Goal: Task Accomplishment & Management: Use online tool/utility

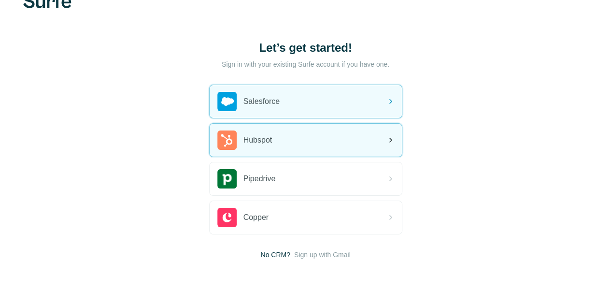
scroll to position [52, 0]
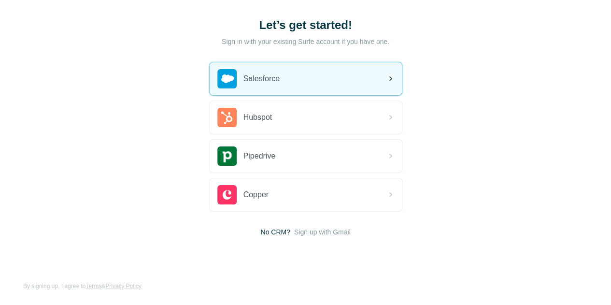
click at [209, 82] on div "Salesforce" at bounding box center [305, 78] width 192 height 33
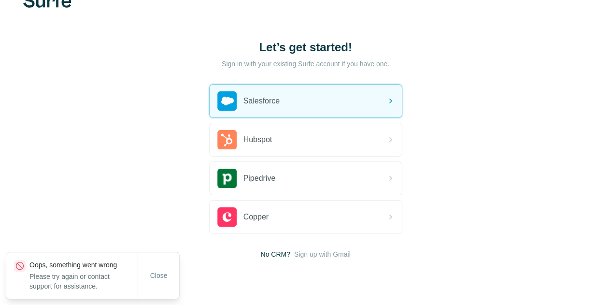
scroll to position [52, 0]
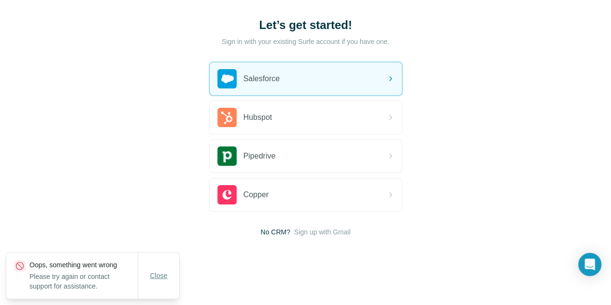
click at [154, 274] on span "Close" at bounding box center [158, 275] width 17 height 10
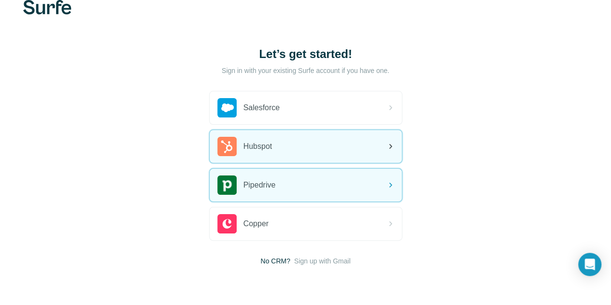
scroll to position [0, 0]
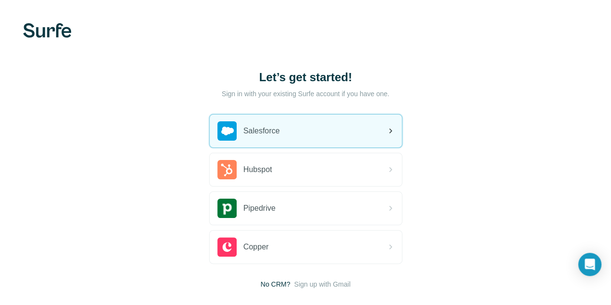
click at [217, 127] on div "Salesforce" at bounding box center [305, 130] width 192 height 33
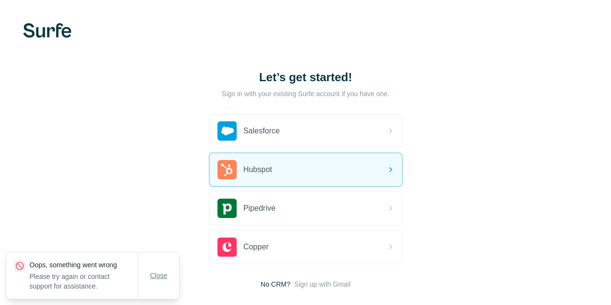
click at [166, 278] on span "Close" at bounding box center [158, 275] width 17 height 10
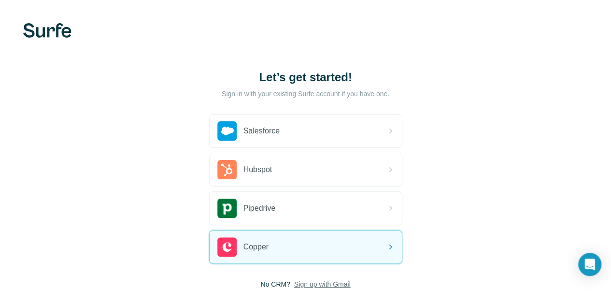
click at [294, 286] on span "Sign up with Gmail" at bounding box center [322, 284] width 56 height 10
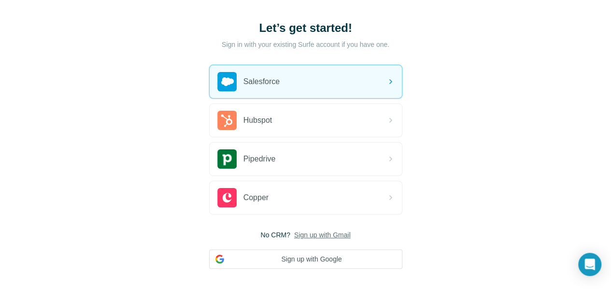
scroll to position [50, 0]
click at [589, 263] on icon "Open Intercom Messenger" at bounding box center [588, 264] width 11 height 13
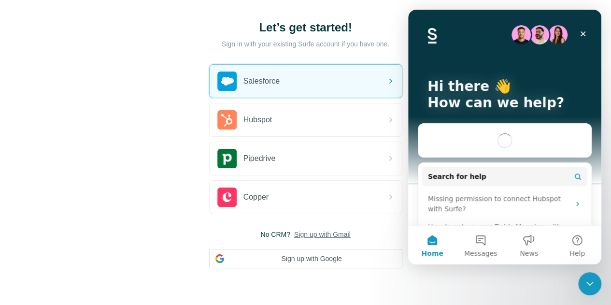
scroll to position [0, 0]
click at [581, 34] on icon "Close" at bounding box center [583, 34] width 8 height 8
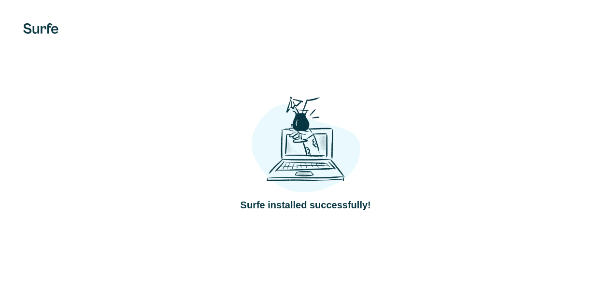
click at [153, 231] on div "Surfe installed successfully!" at bounding box center [305, 152] width 611 height 305
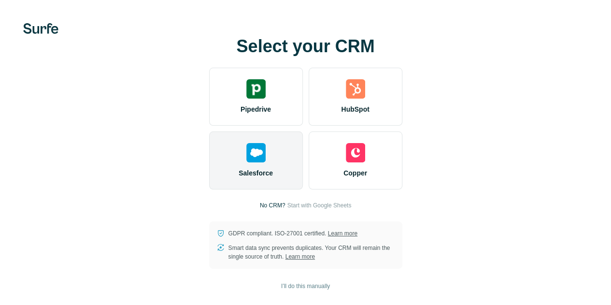
click at [209, 172] on div "Salesforce" at bounding box center [256, 160] width 94 height 58
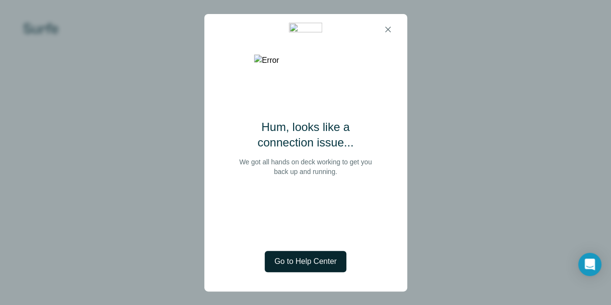
click at [306, 264] on span "Go to Help Center" at bounding box center [305, 261] width 62 height 12
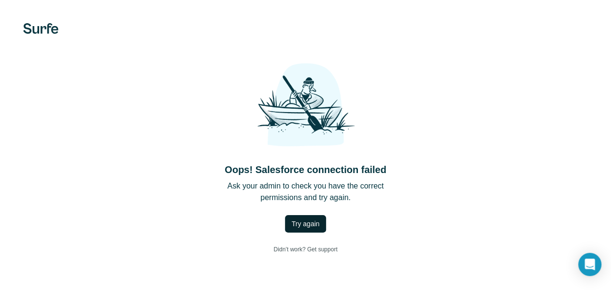
click at [291, 228] on span "Try again" at bounding box center [305, 224] width 28 height 10
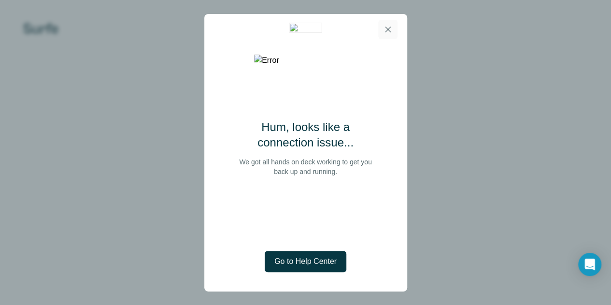
click at [387, 33] on icon "button" at bounding box center [388, 30] width 10 height 10
